Goal: Browse casually

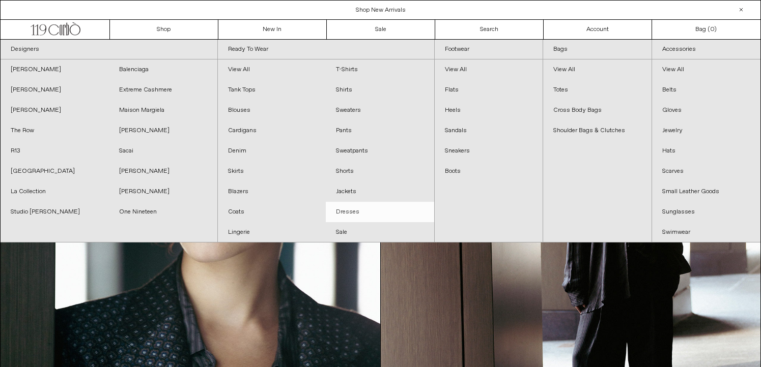
click at [340, 207] on link "Dresses" at bounding box center [380, 212] width 108 height 20
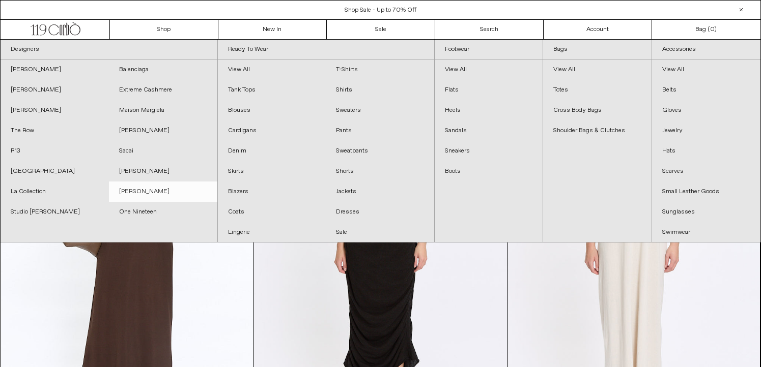
click at [171, 189] on link "[PERSON_NAME]" at bounding box center [163, 192] width 108 height 20
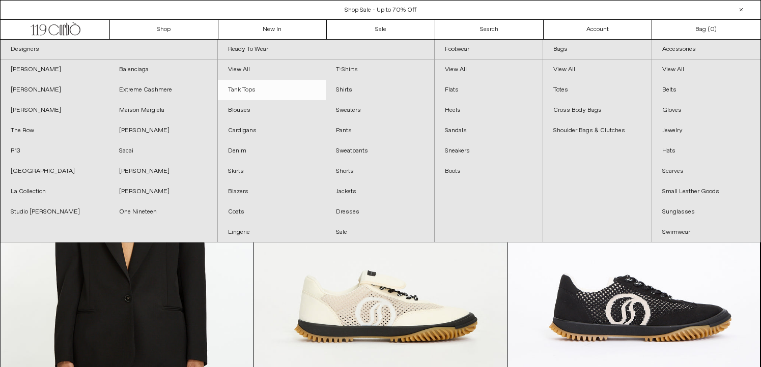
click at [293, 89] on link "Tank Tops" at bounding box center [272, 90] width 108 height 20
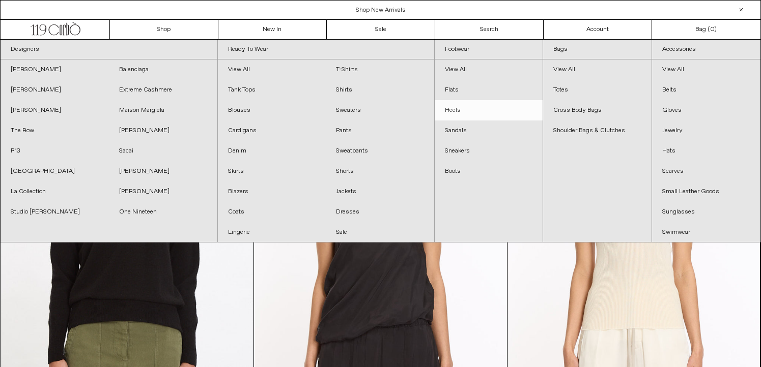
click at [476, 102] on link "Heels" at bounding box center [489, 110] width 108 height 20
